Goal: Information Seeking & Learning: Learn about a topic

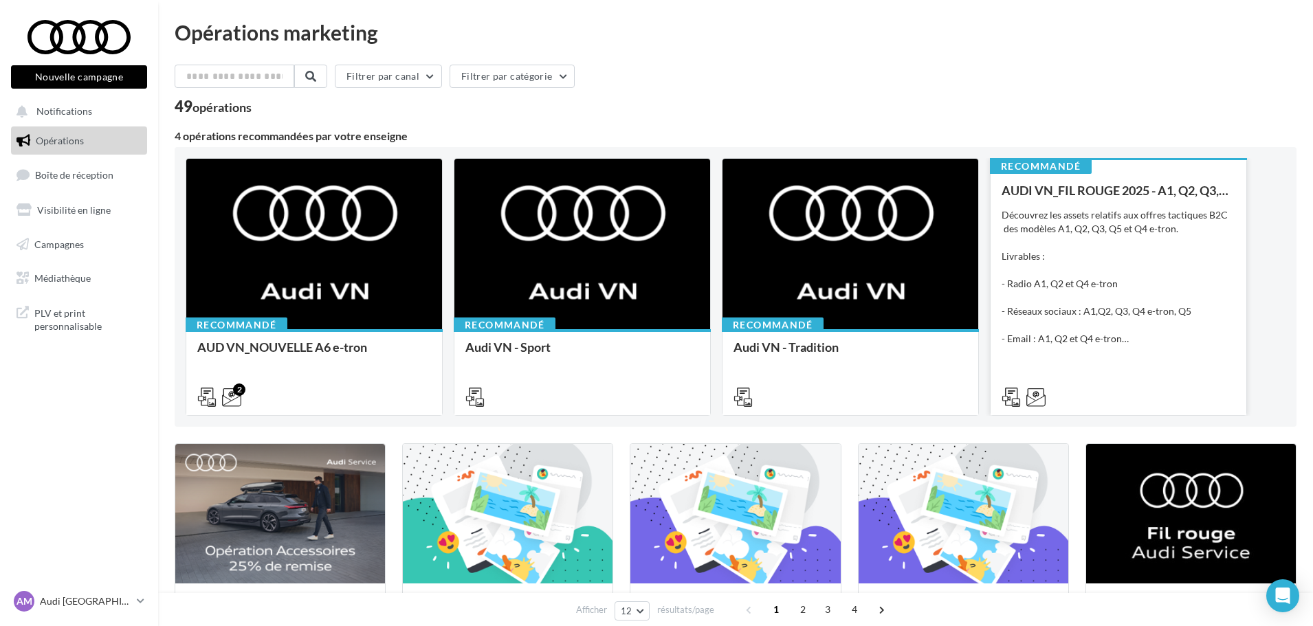
click at [1133, 254] on div "Découvrez les assets relatifs aux offres tactiques B2C des modèles A1, Q2, Q3, …" at bounding box center [1118, 276] width 234 height 137
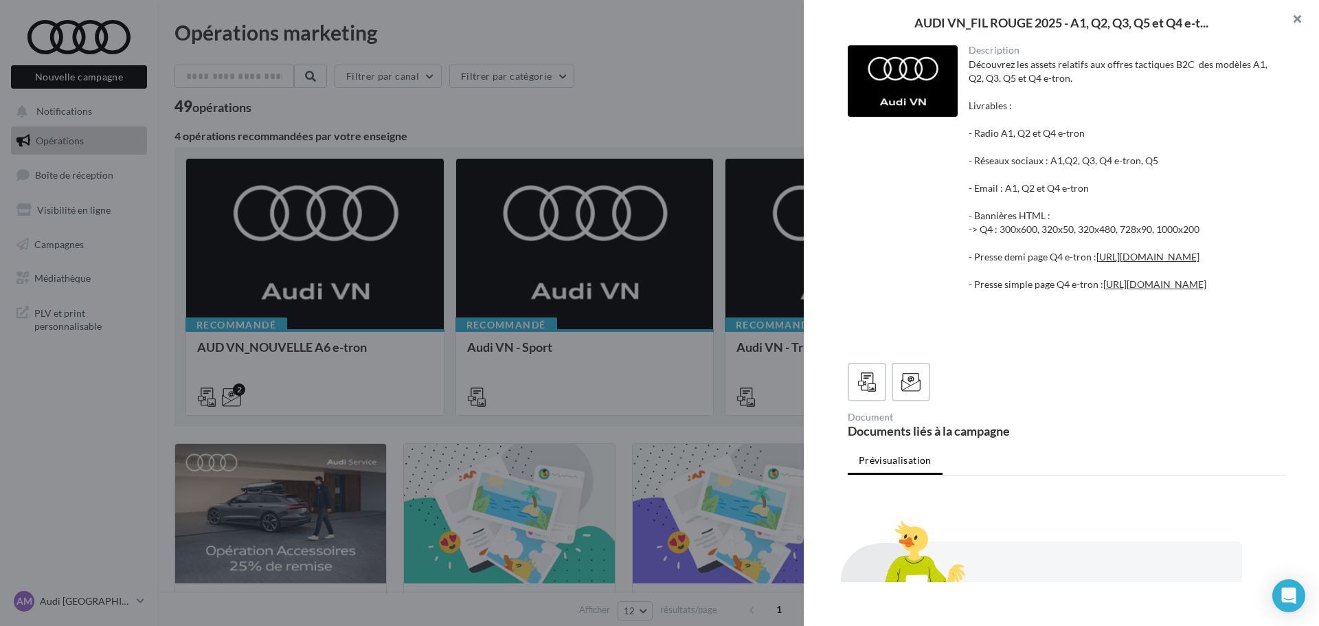
click at [1295, 25] on button "button" at bounding box center [1291, 20] width 55 height 41
